Goal: Use online tool/utility: Utilize a website feature to perform a specific function

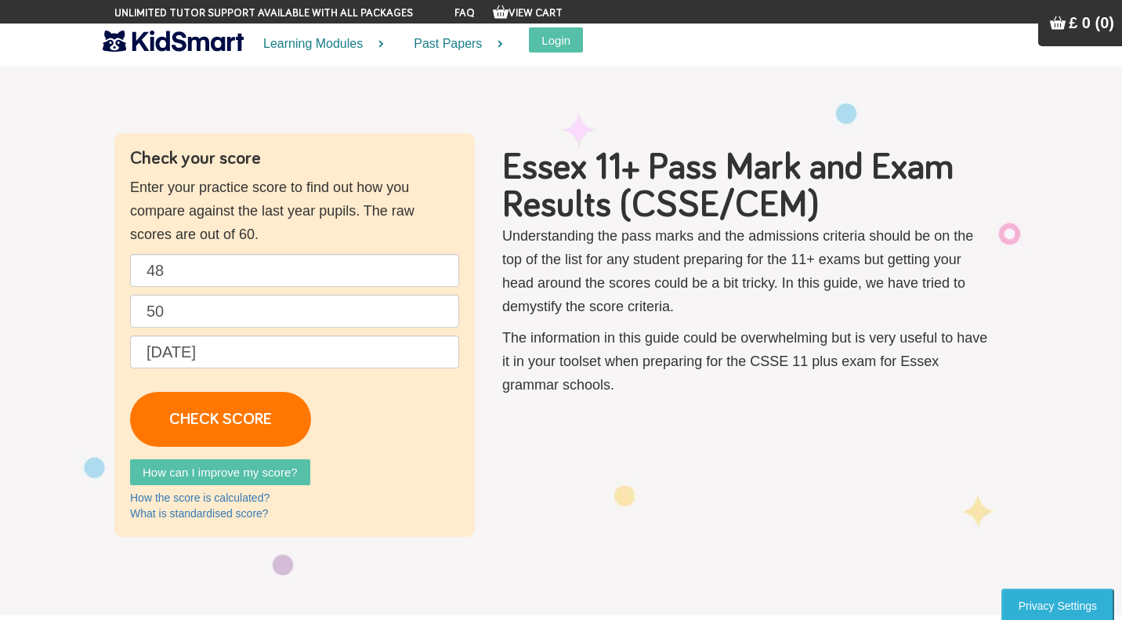
scroll to position [486, 0]
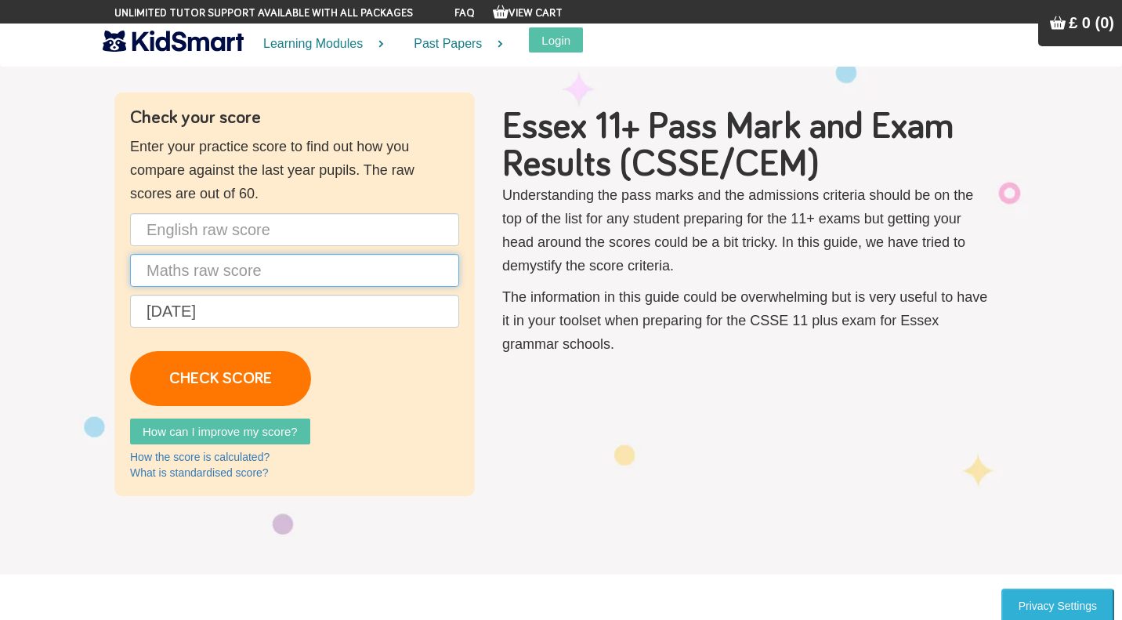
click at [264, 277] on input "text" at bounding box center [294, 270] width 329 height 33
type input "37"
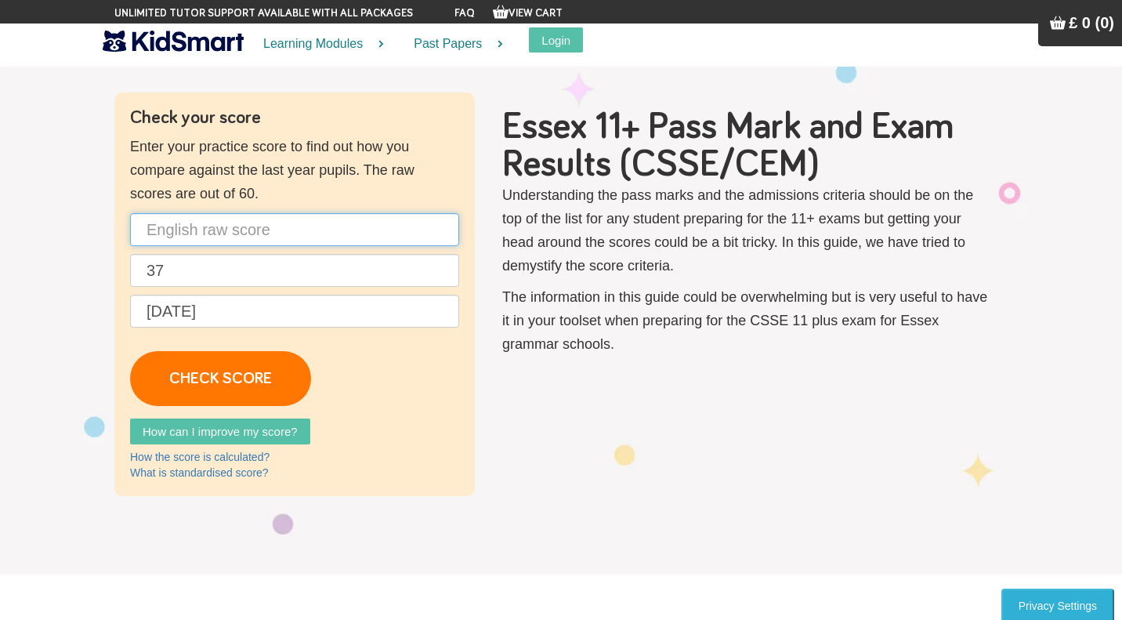
click at [298, 223] on input "text" at bounding box center [294, 229] width 329 height 33
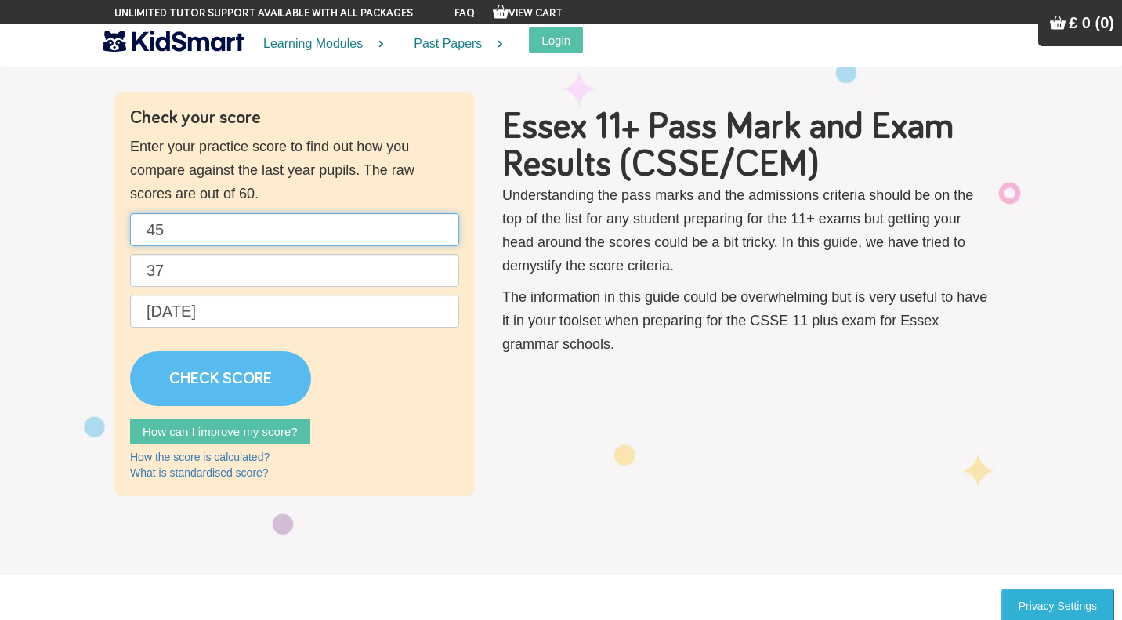
type input "45"
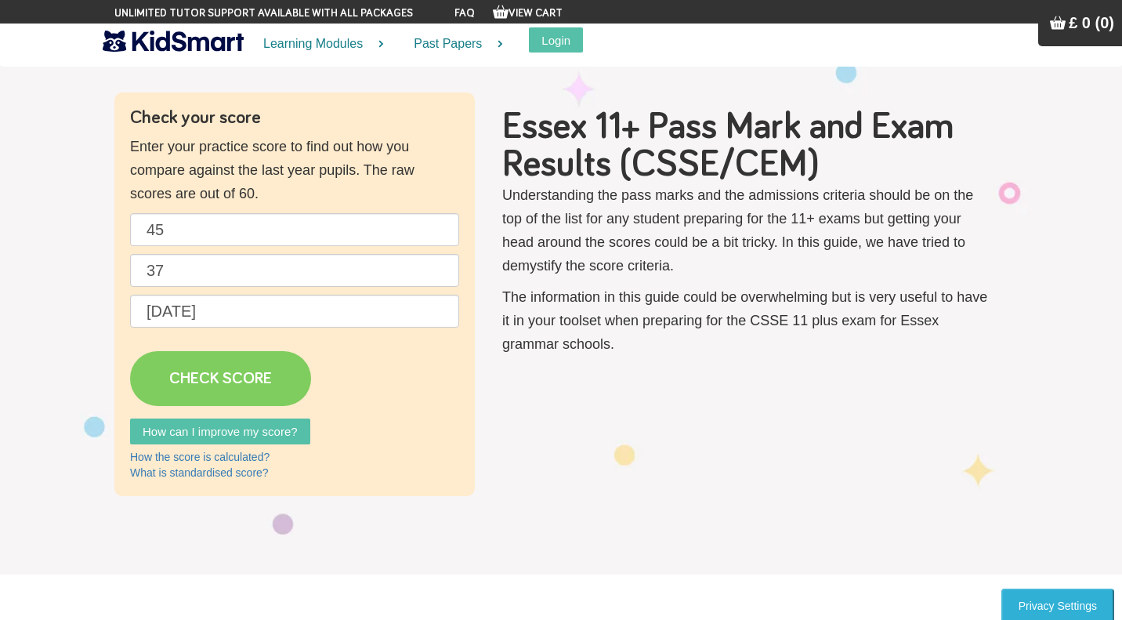
click at [260, 372] on link "CHECK SCORE" at bounding box center [220, 378] width 181 height 55
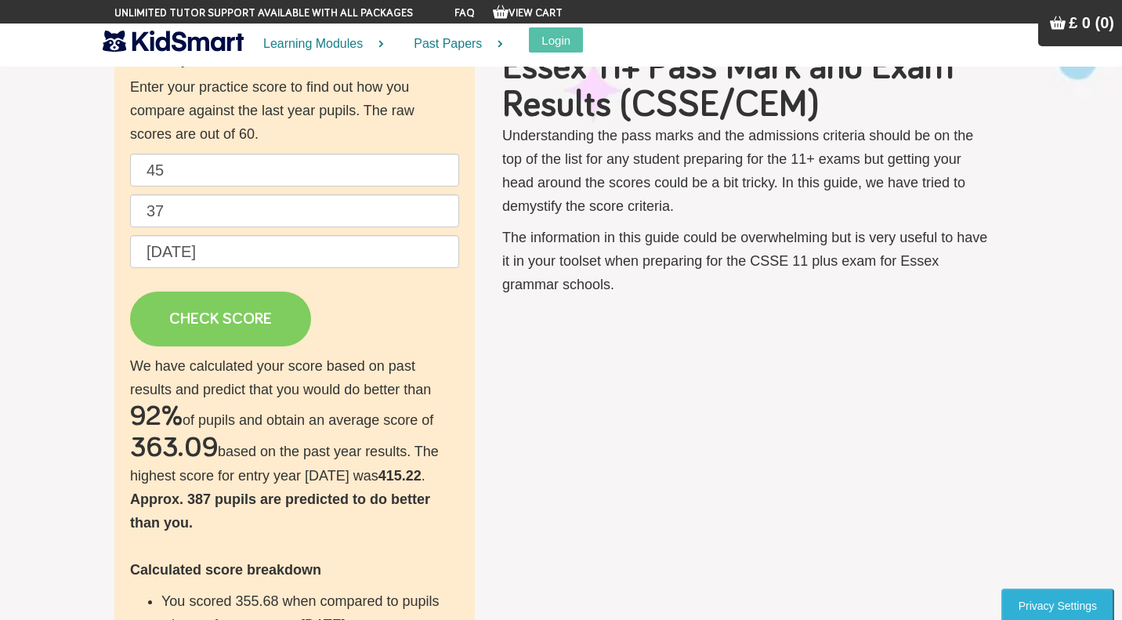
scroll to position [104, 0]
